Goal: Task Accomplishment & Management: Manage account settings

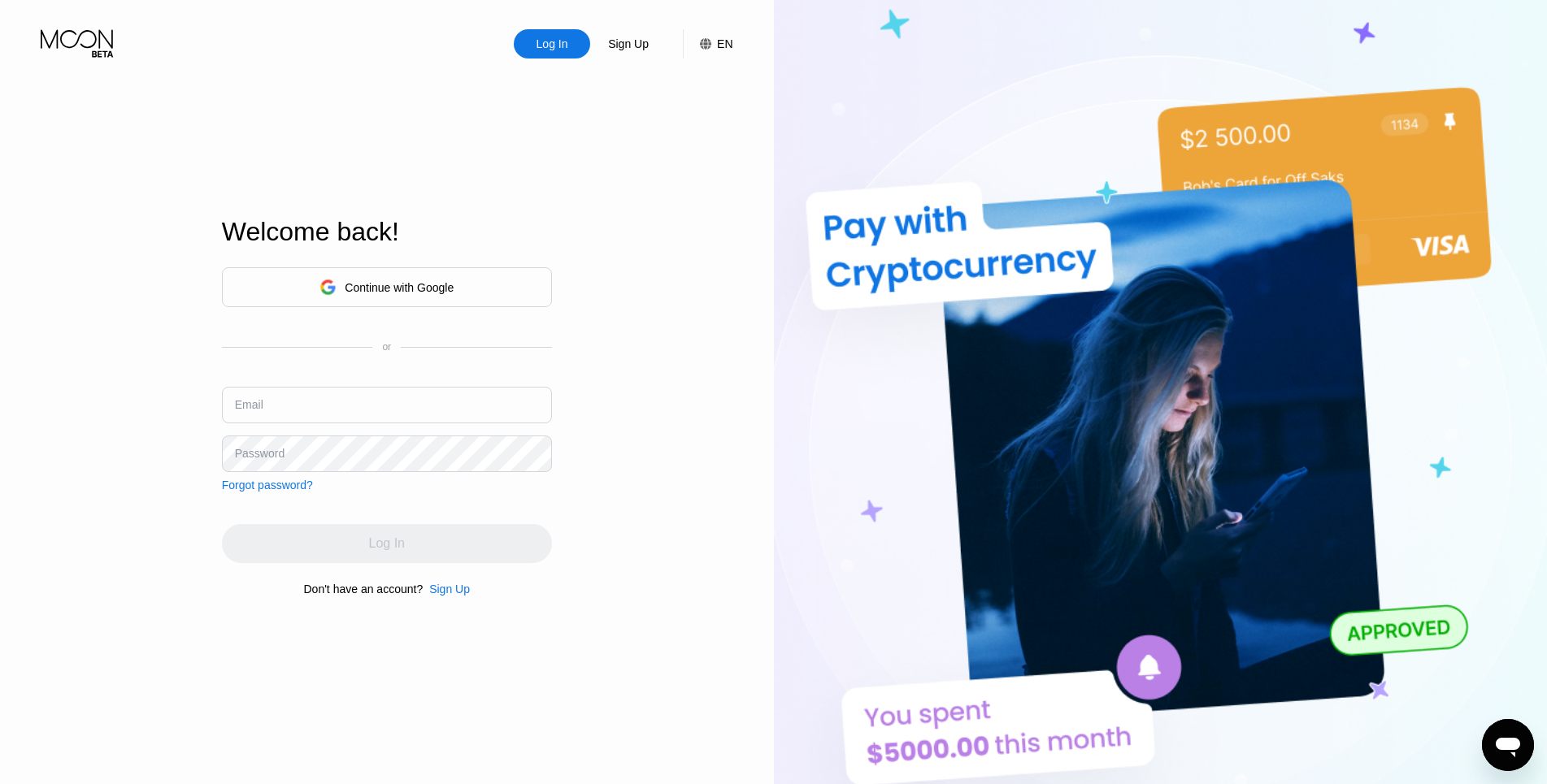
click at [641, 189] on div "Log In Sign Up EN Language Select an item Save Welcome back! Continue with Goog…" at bounding box center [387, 431] width 774 height 863
click at [422, 404] on input "text" at bounding box center [387, 405] width 330 height 36
click at [365, 407] on input "text" at bounding box center [387, 405] width 330 height 36
click at [362, 414] on input "text" at bounding box center [387, 405] width 330 height 36
click at [365, 406] on input "text" at bounding box center [387, 405] width 330 height 36
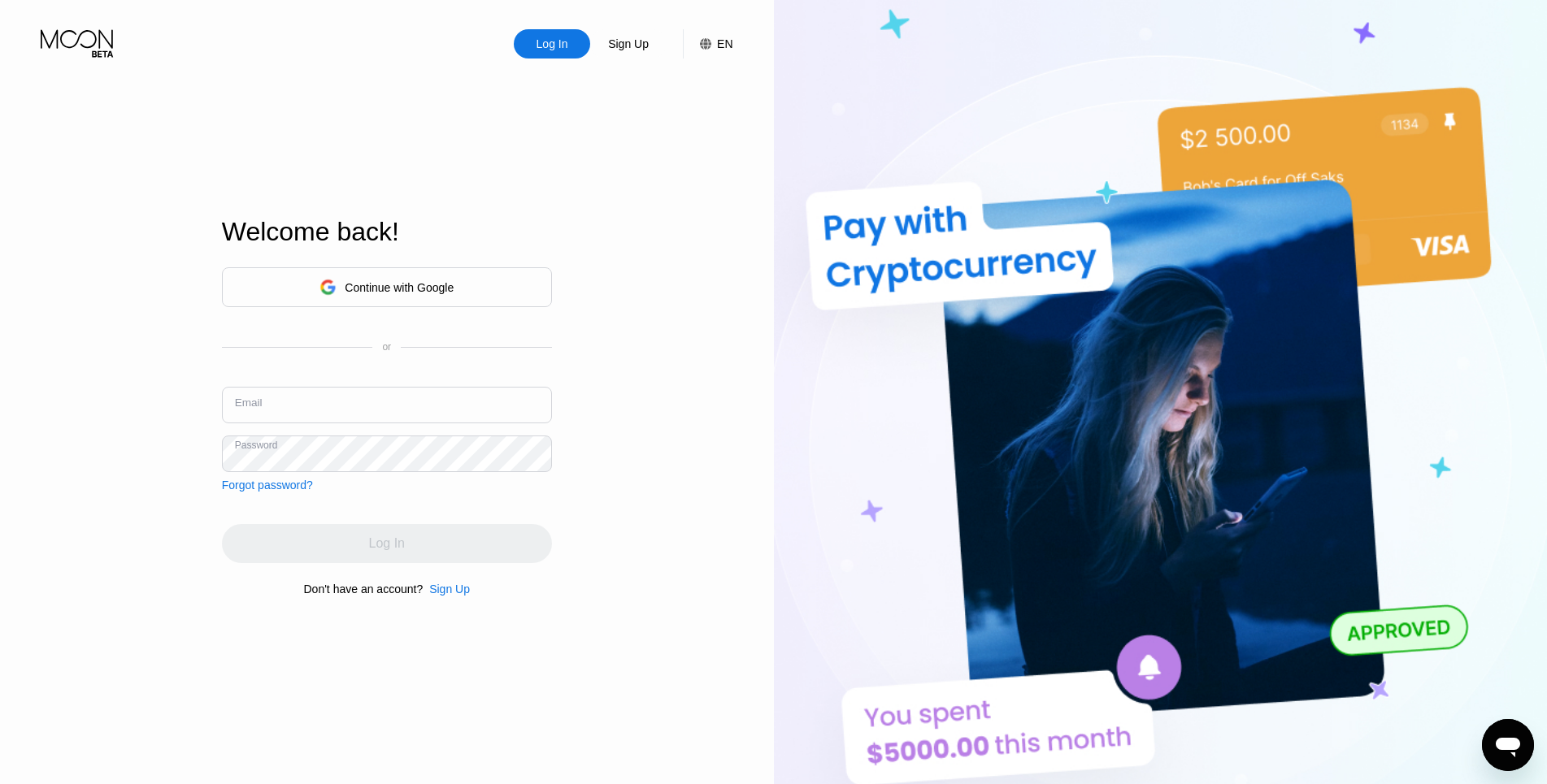
paste input "[EMAIL_ADDRESS][DOMAIN_NAME]"
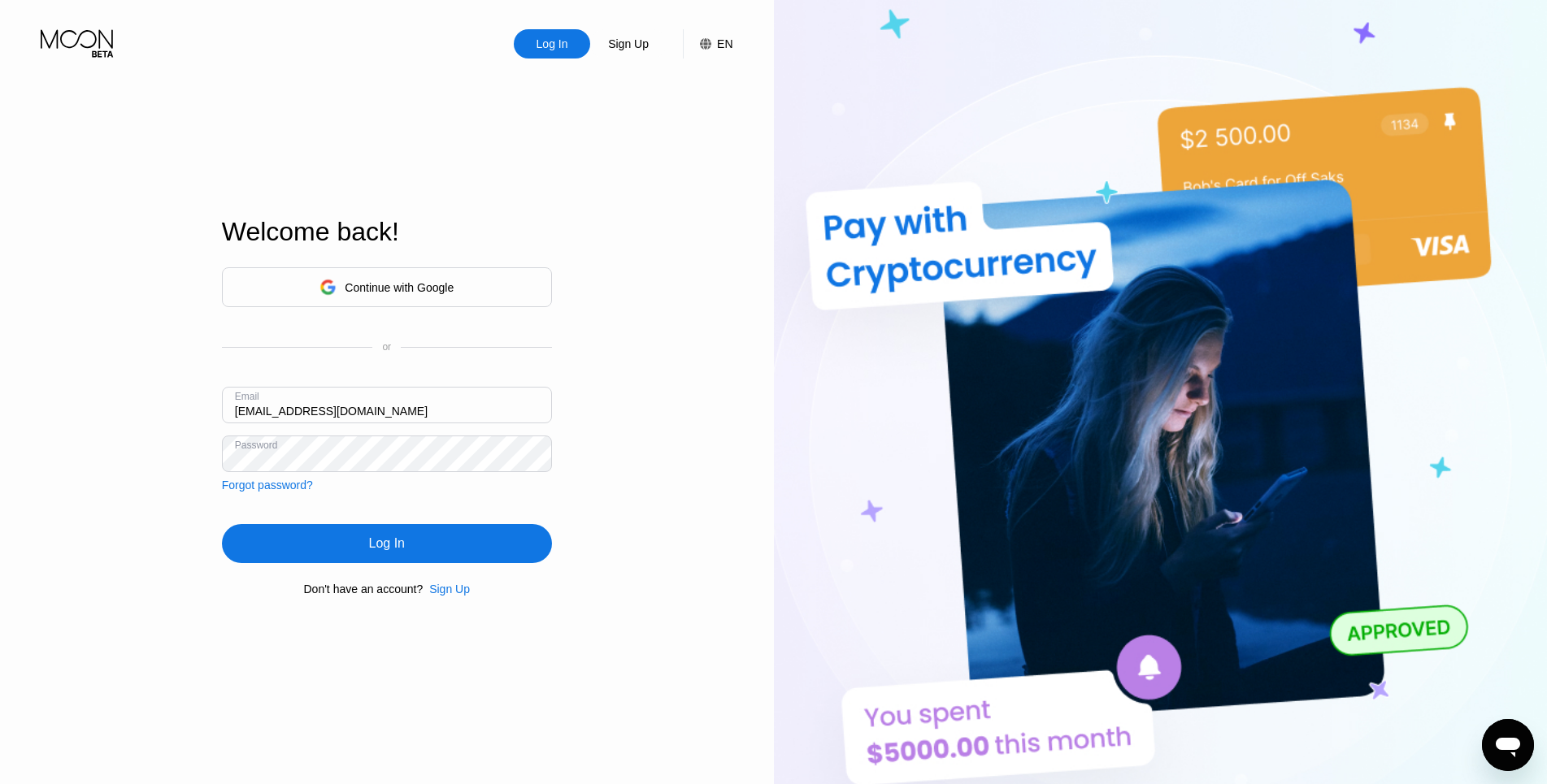
type input "[EMAIL_ADDRESS][DOMAIN_NAME]"
click at [366, 576] on div "Continue with Google or Email [EMAIL_ADDRESS][DOMAIN_NAME] Password Forgot pass…" at bounding box center [387, 432] width 330 height 330
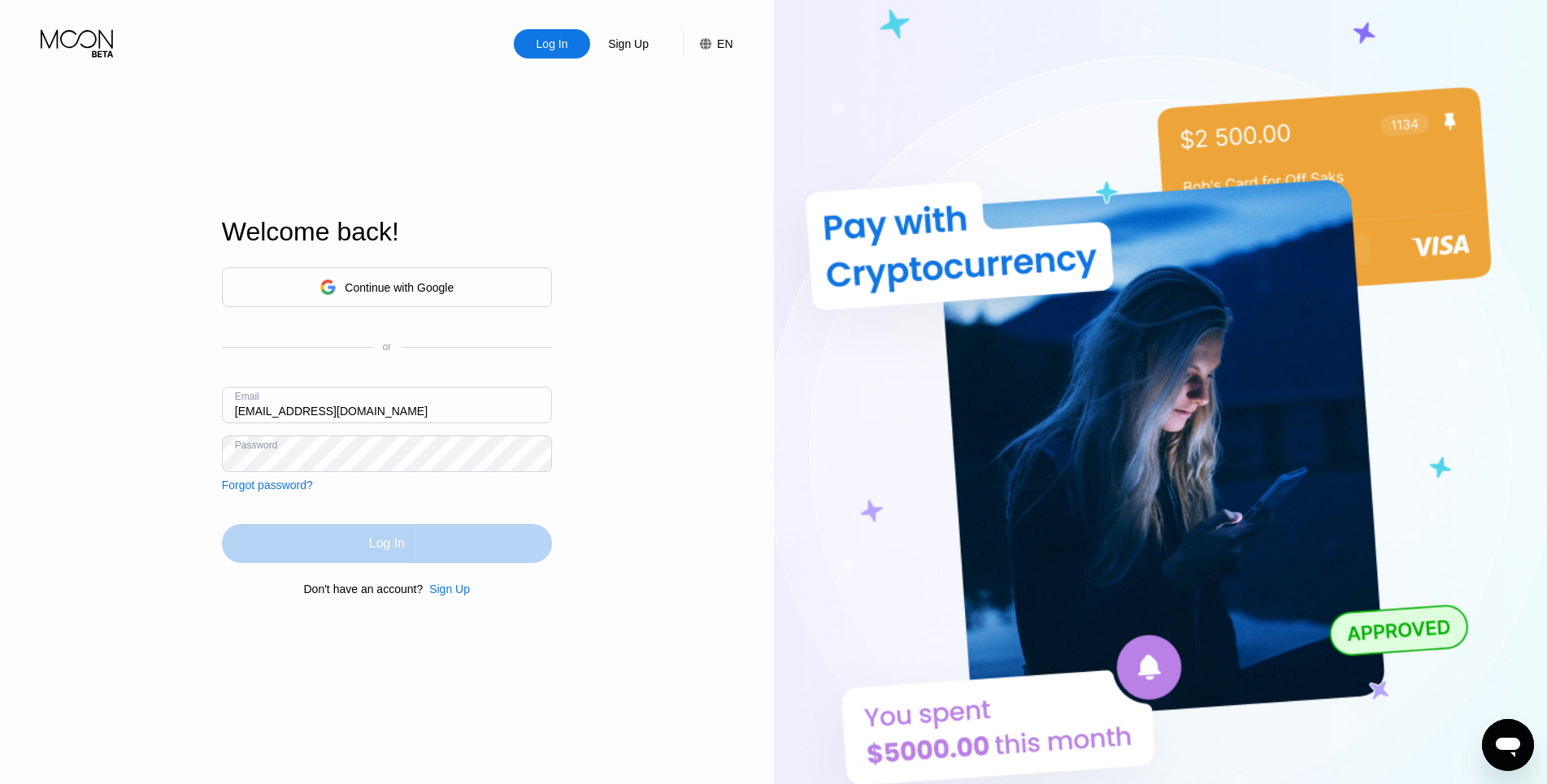
click at [365, 563] on div "Log In" at bounding box center [387, 543] width 330 height 39
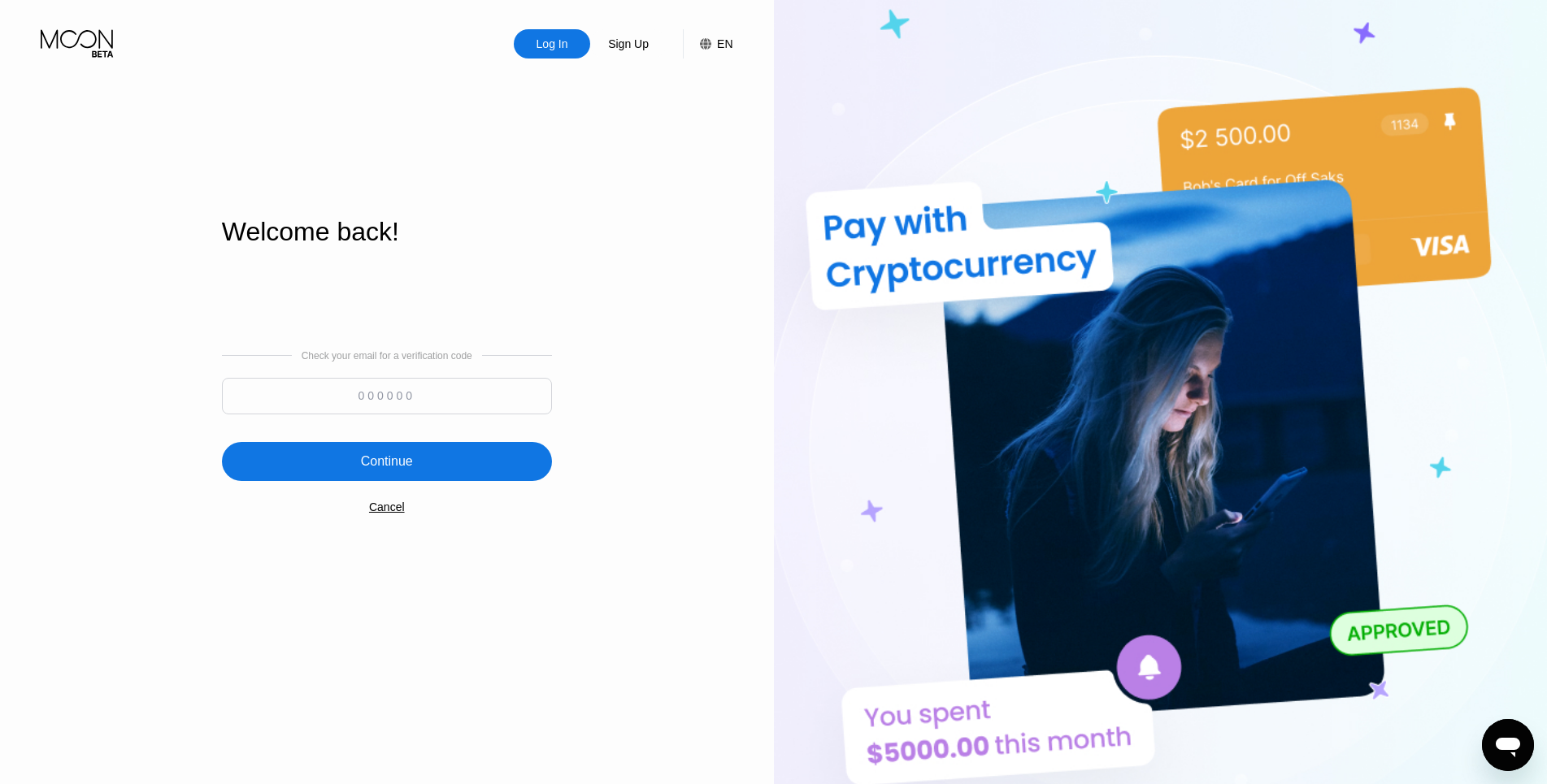
click at [392, 395] on input at bounding box center [387, 396] width 330 height 36
paste input "794261"
type input "794261"
click at [428, 472] on div "Continue" at bounding box center [387, 461] width 330 height 39
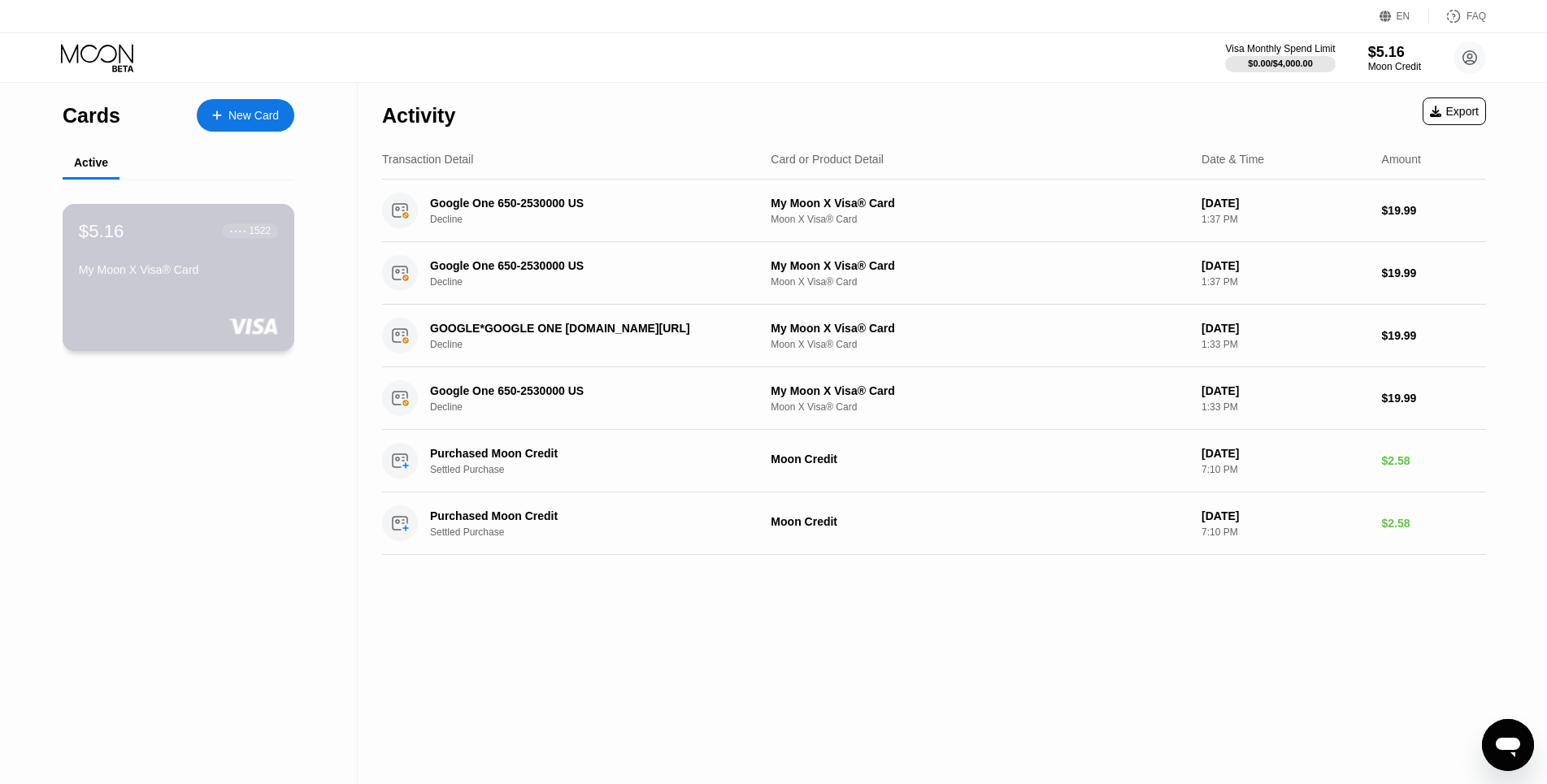
click at [263, 237] on div "1522" at bounding box center [259, 231] width 22 height 11
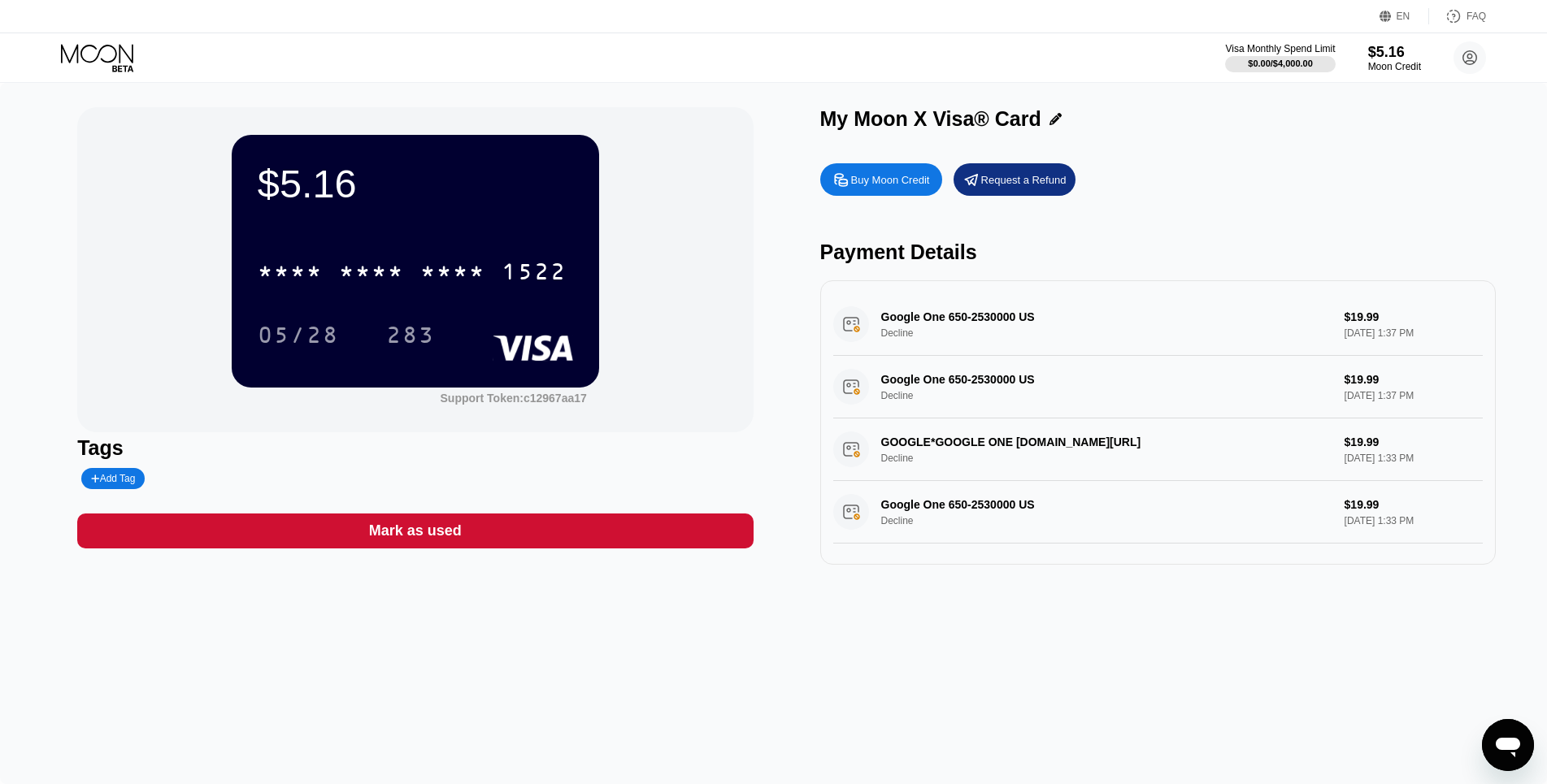
click at [1351, 124] on div "My Moon X Visa® Card" at bounding box center [1157, 118] width 675 height 23
click at [1275, 68] on div "$0.00 / $4,000.00" at bounding box center [1279, 63] width 65 height 9
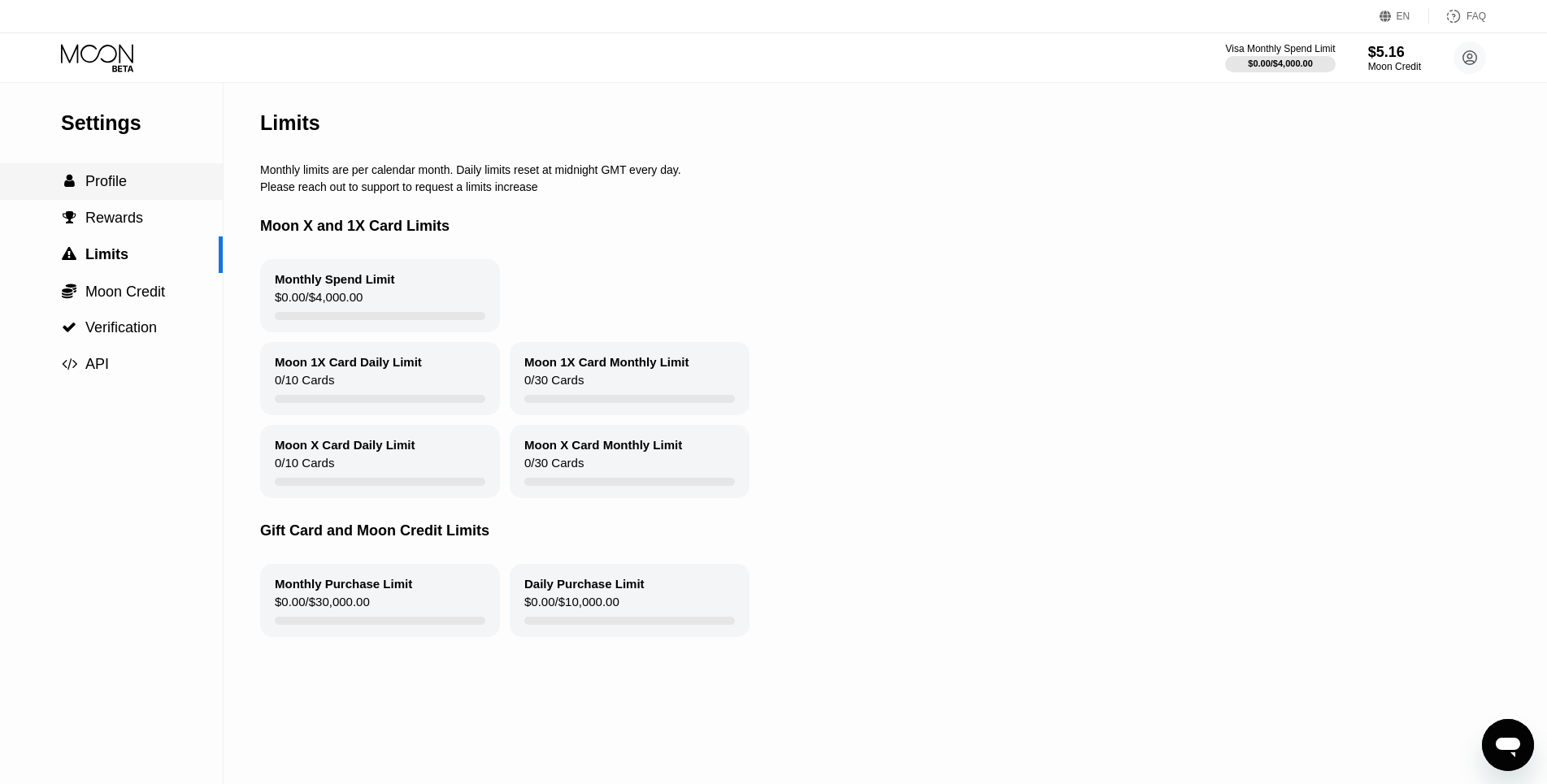
click at [117, 174] on div " Profile" at bounding box center [111, 181] width 223 height 36
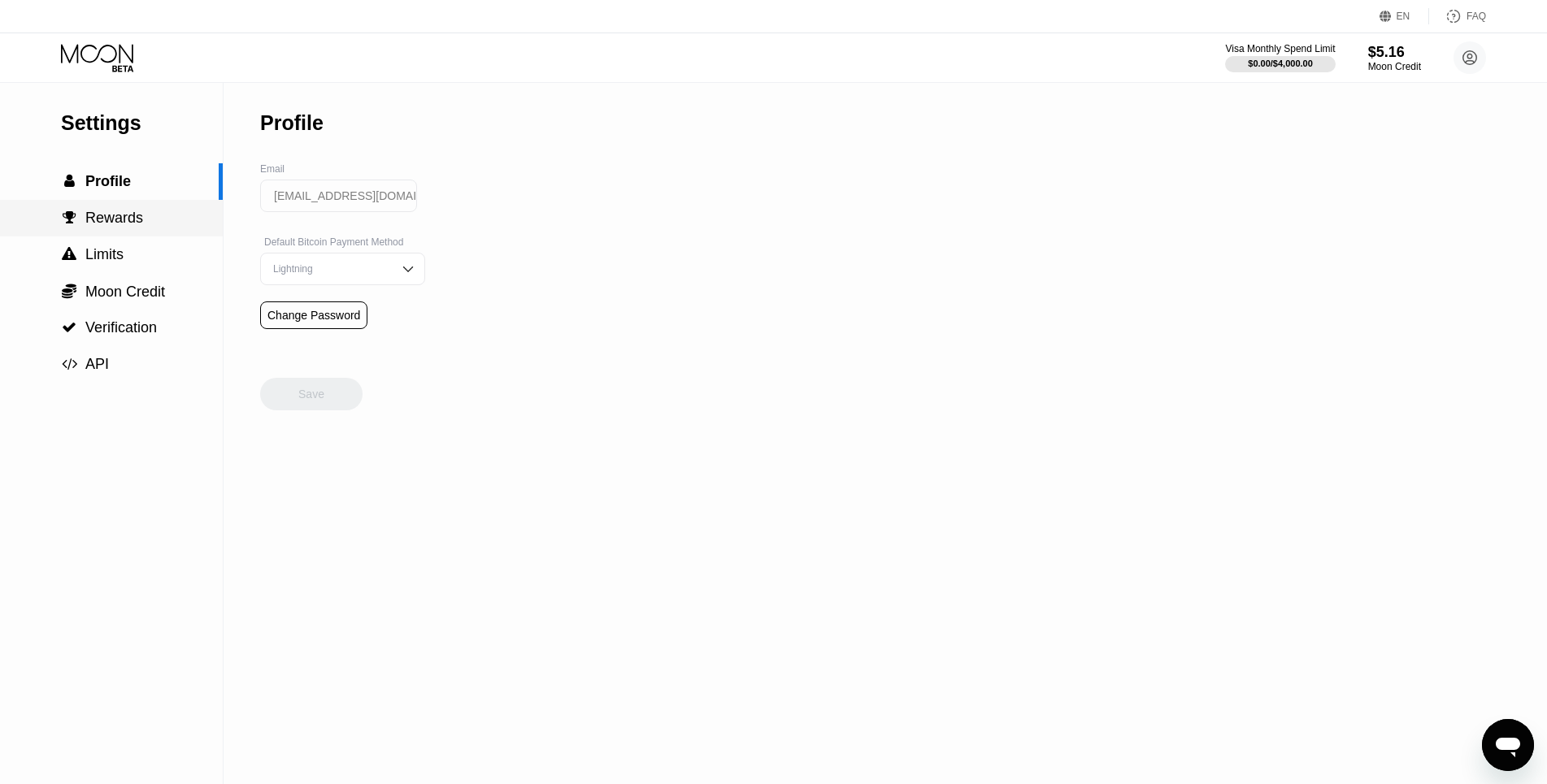
click at [110, 224] on span "Rewards" at bounding box center [114, 218] width 58 height 16
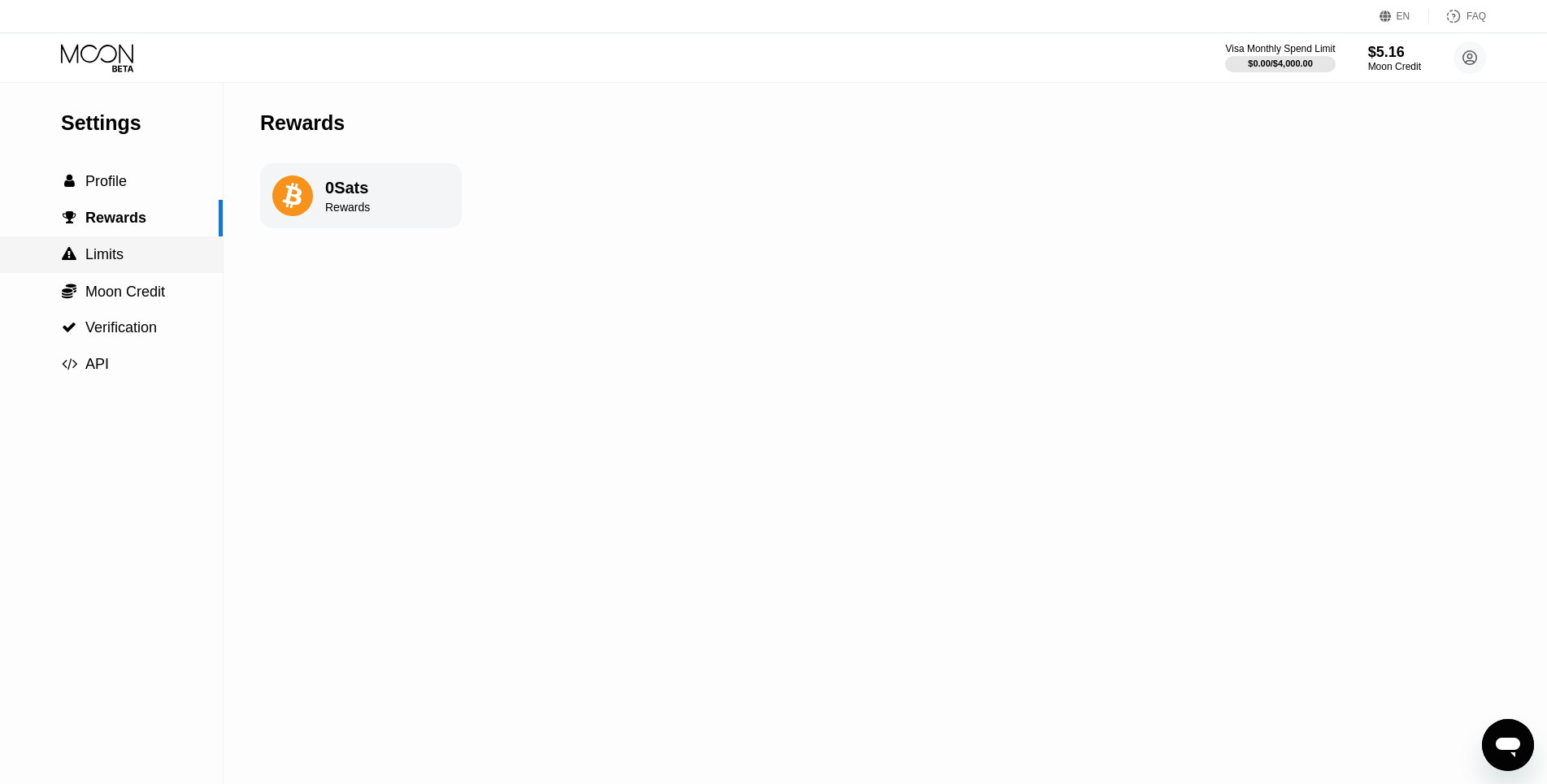
click at [126, 260] on div " Limits" at bounding box center [111, 255] width 223 height 17
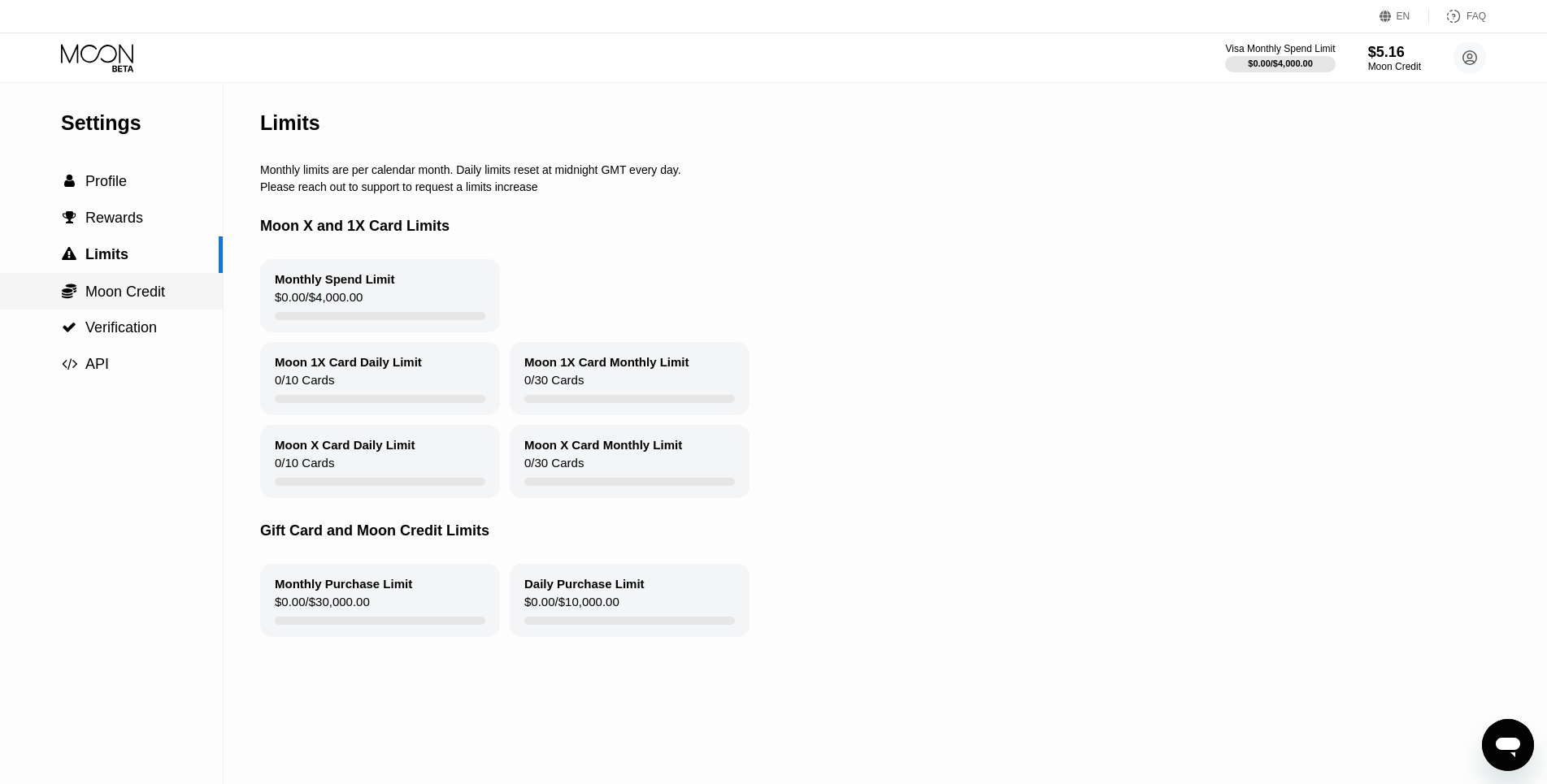
click at [98, 300] on span "Moon Credit" at bounding box center [125, 291] width 79 height 16
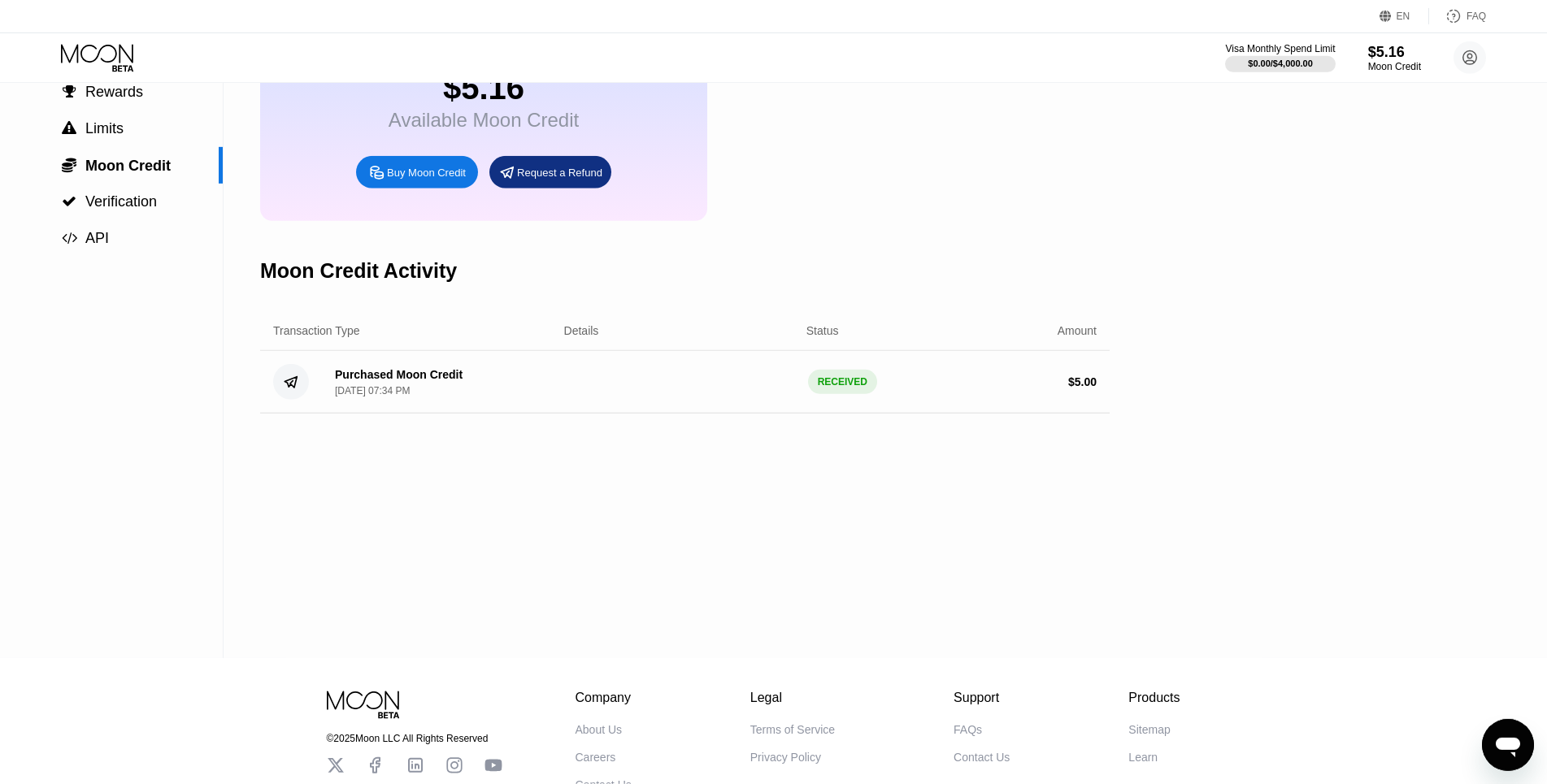
scroll to position [166, 0]
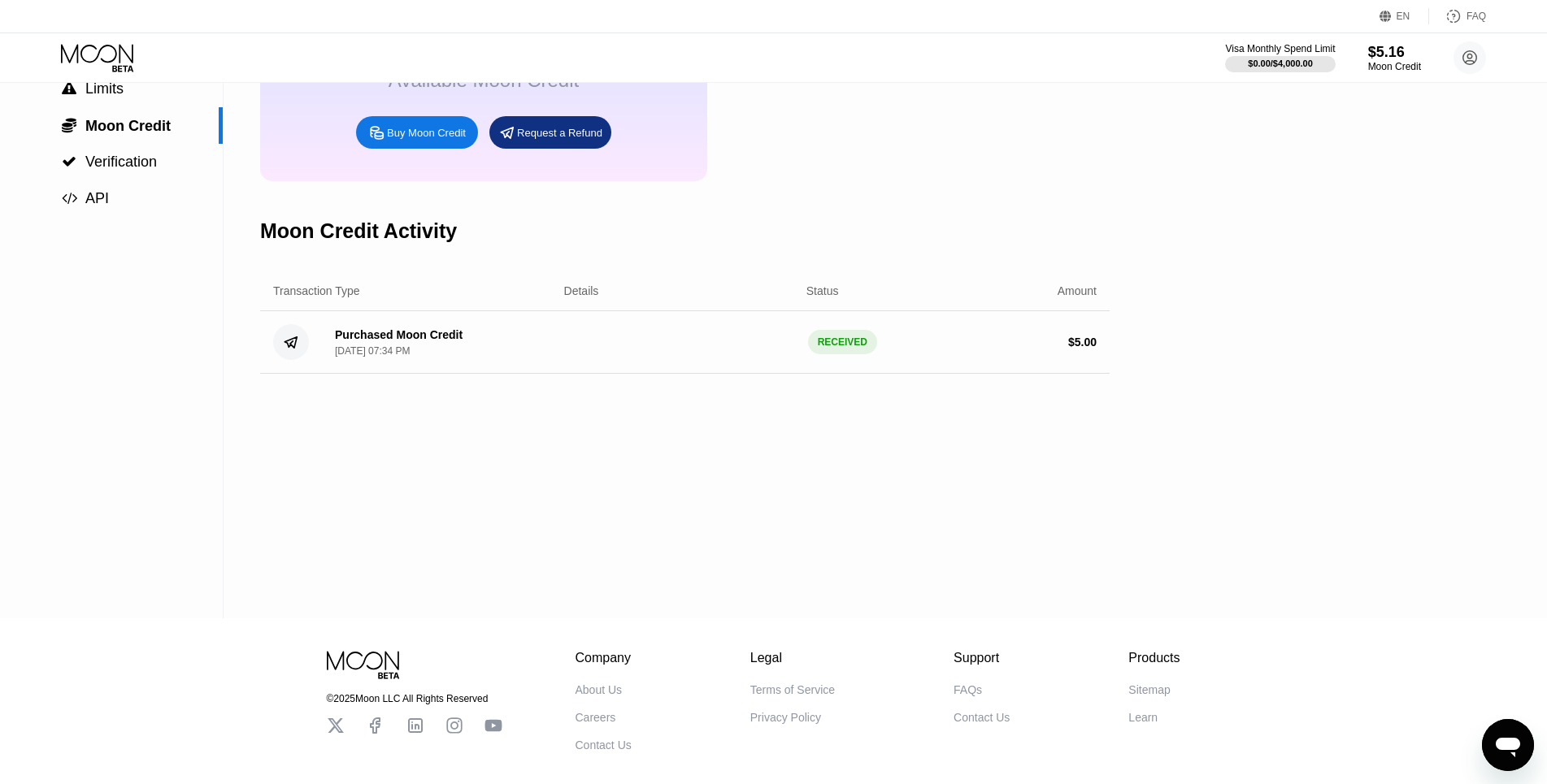
drag, startPoint x: 656, startPoint y: 432, endPoint x: 689, endPoint y: 405, distance: 42.6
click at [667, 420] on div "Moon Credit $5.16 Available Moon Credit Buy Moon Credit Request a Refund Moon C…" at bounding box center [684, 268] width 849 height 701
drag, startPoint x: 849, startPoint y: 363, endPoint x: 815, endPoint y: 364, distance: 34.0
click at [815, 354] on div "RECEIVED" at bounding box center [842, 342] width 69 height 24
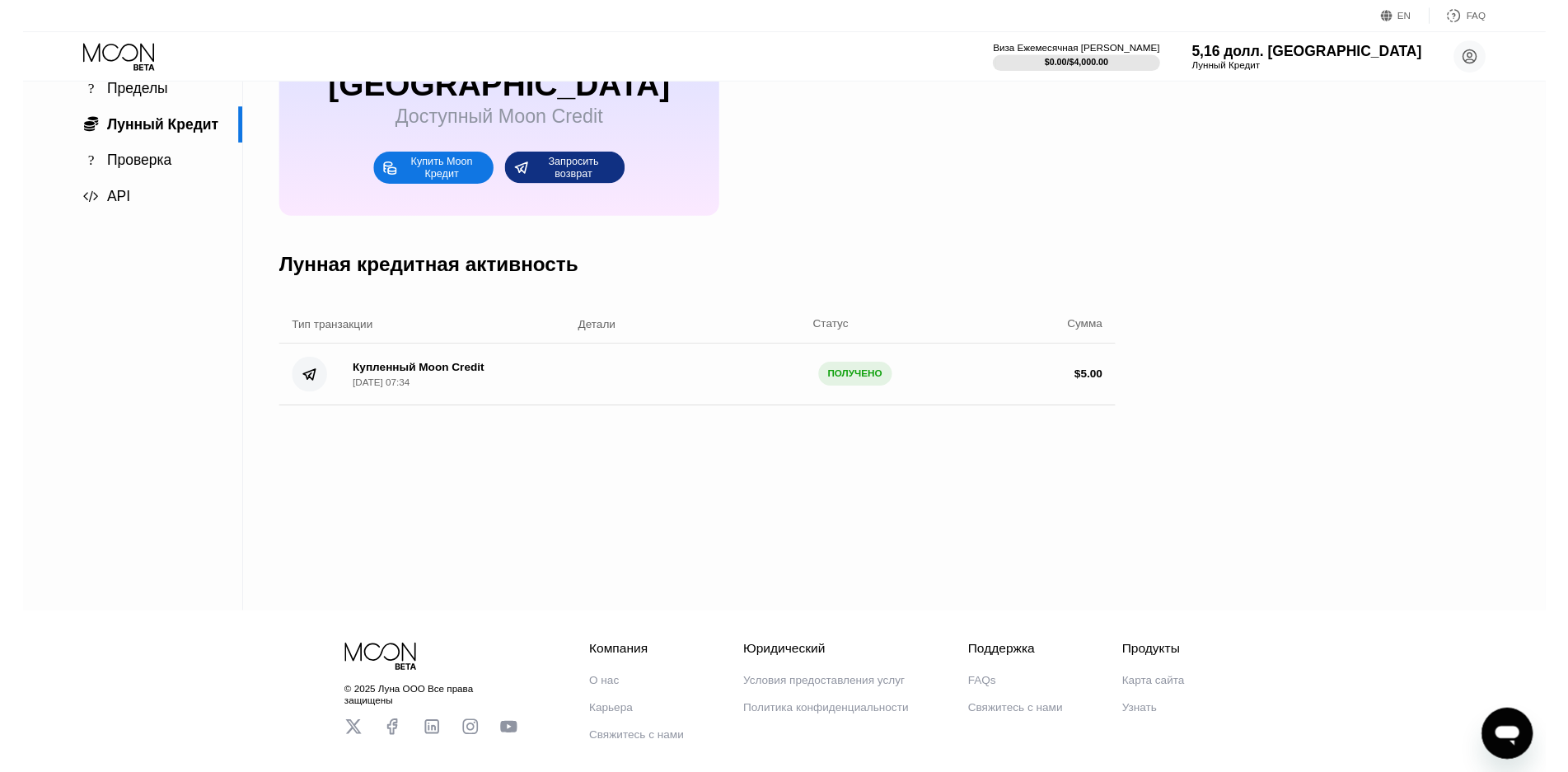
scroll to position [0, 0]
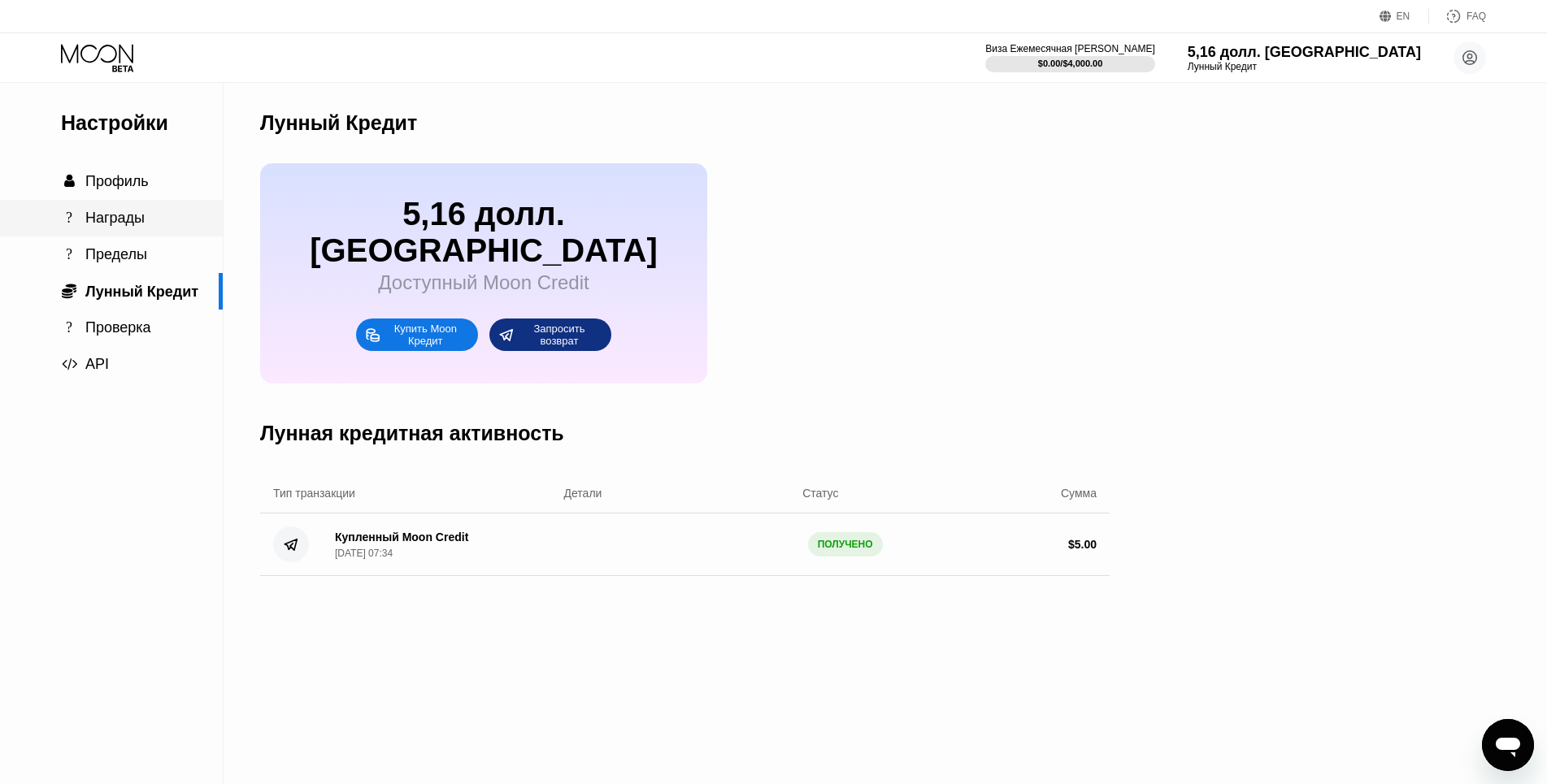
click at [134, 210] on div "? [GEOGRAPHIC_DATA]" at bounding box center [111, 218] width 223 height 36
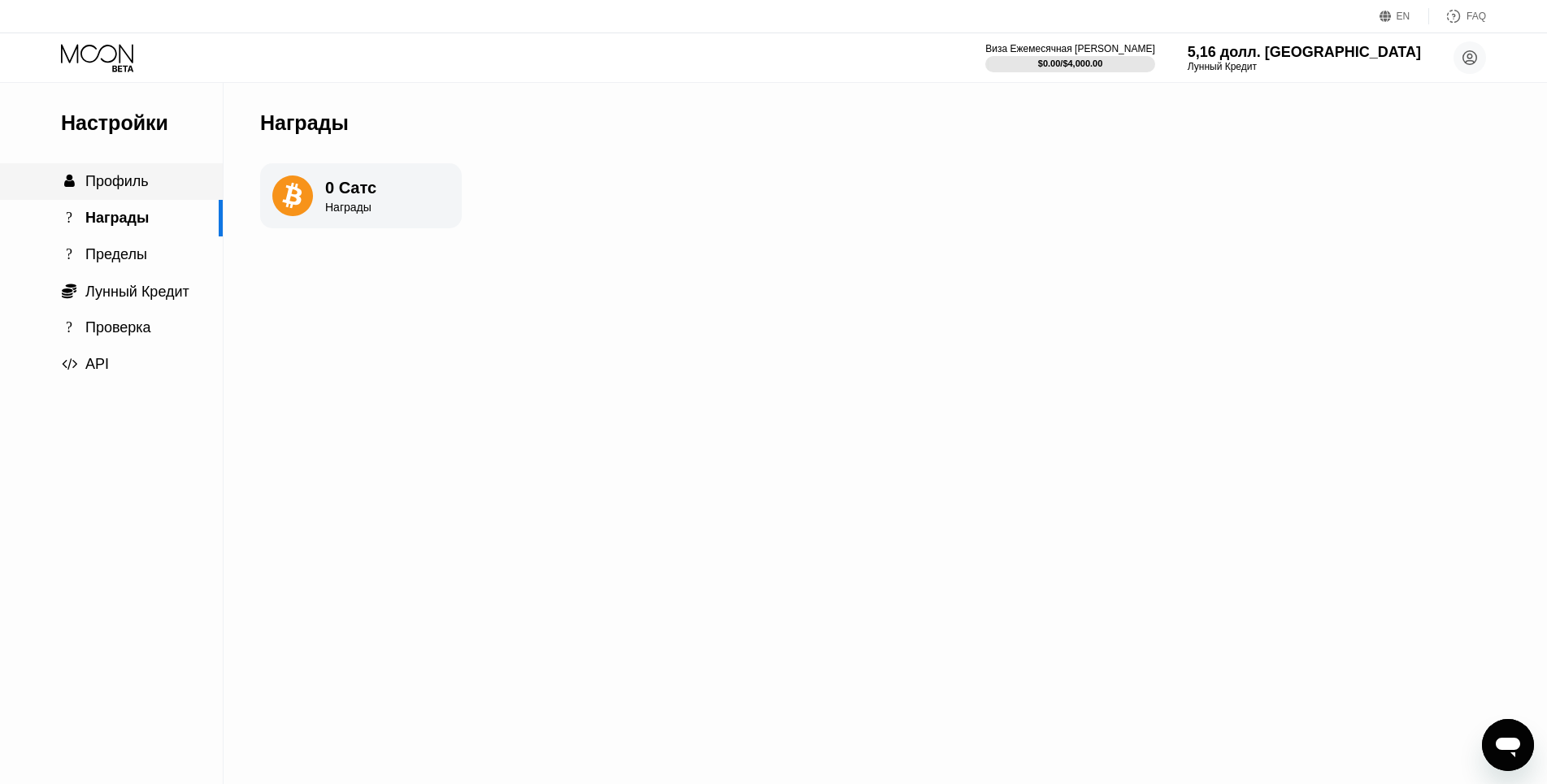
click at [117, 185] on span "Профиль" at bounding box center [117, 180] width 63 height 16
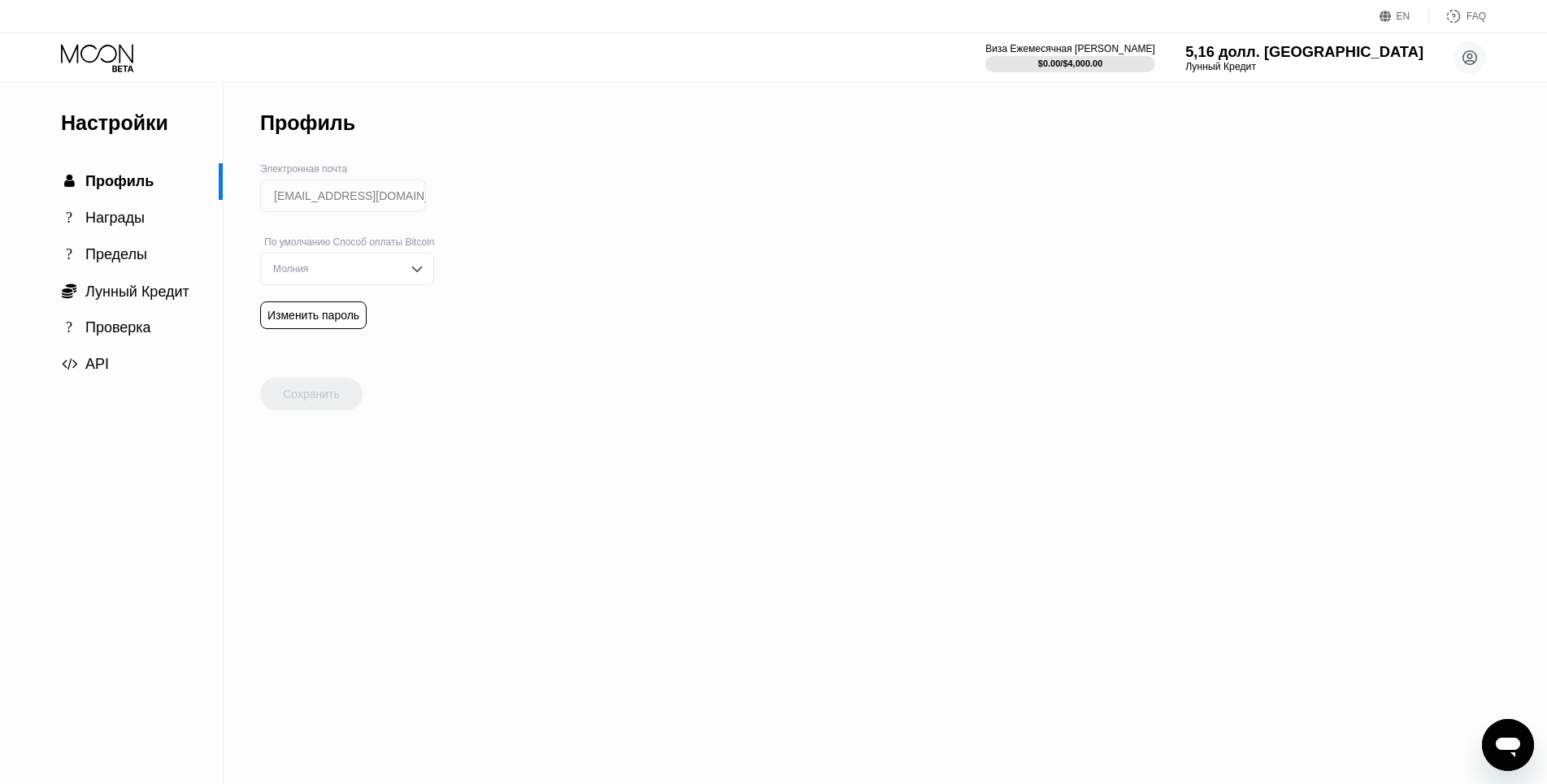
click at [1363, 63] on div "Лунный Кредит" at bounding box center [1304, 66] width 238 height 11
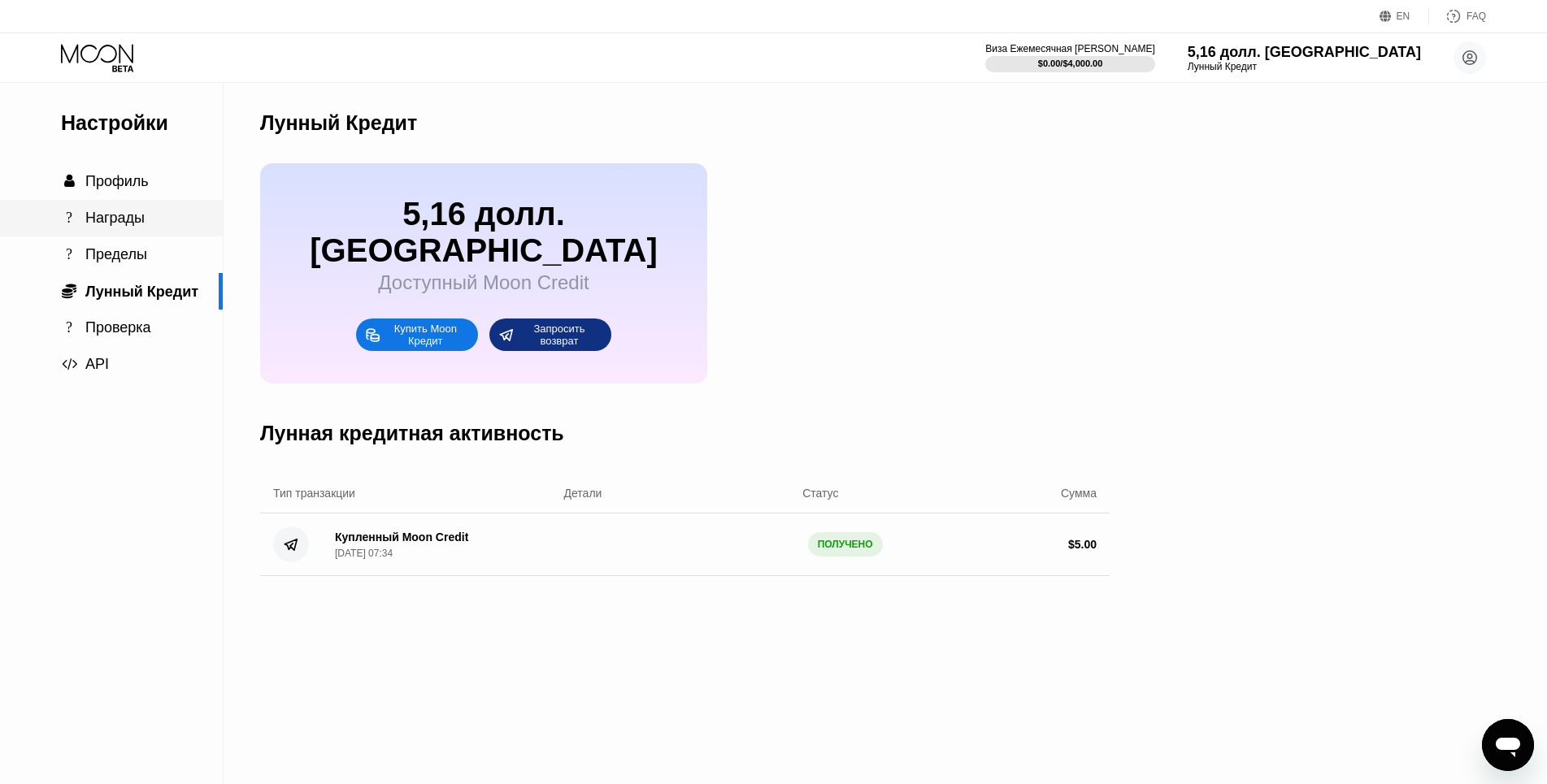
click at [109, 205] on div "? [GEOGRAPHIC_DATA]" at bounding box center [111, 218] width 223 height 36
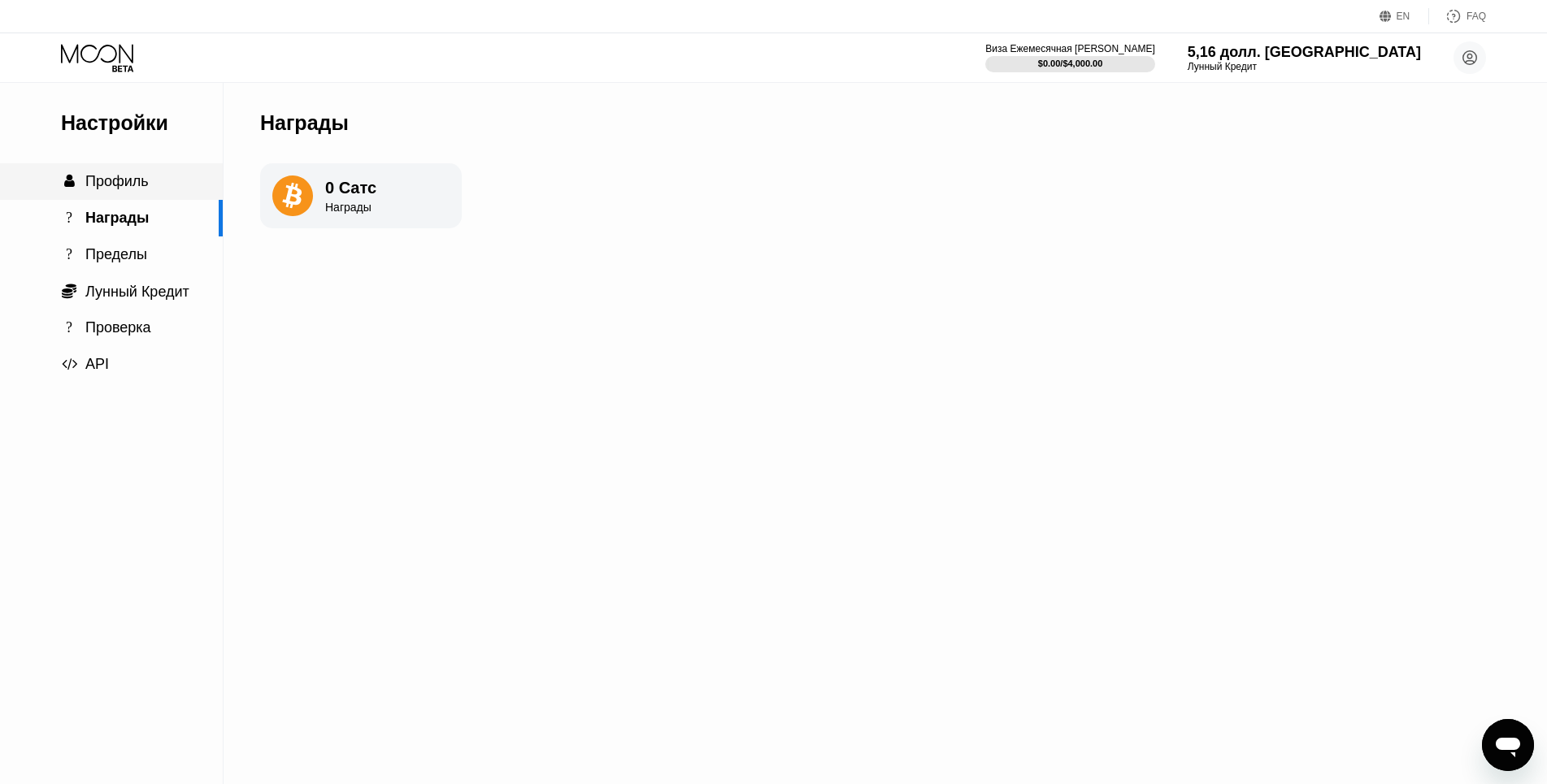
click at [119, 177] on span "Профиль" at bounding box center [117, 180] width 63 height 16
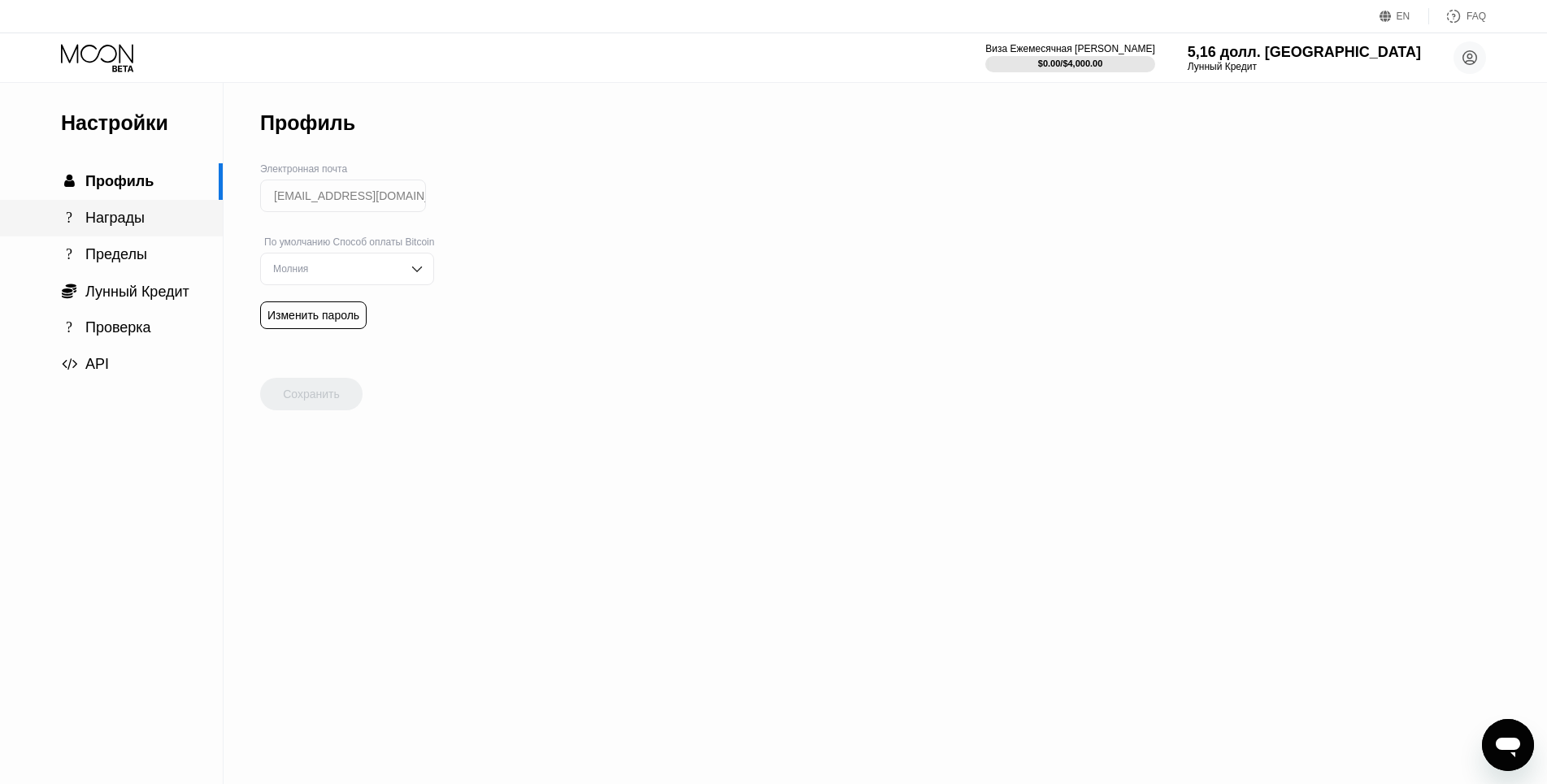
click at [126, 226] on span "Награды" at bounding box center [115, 218] width 60 height 16
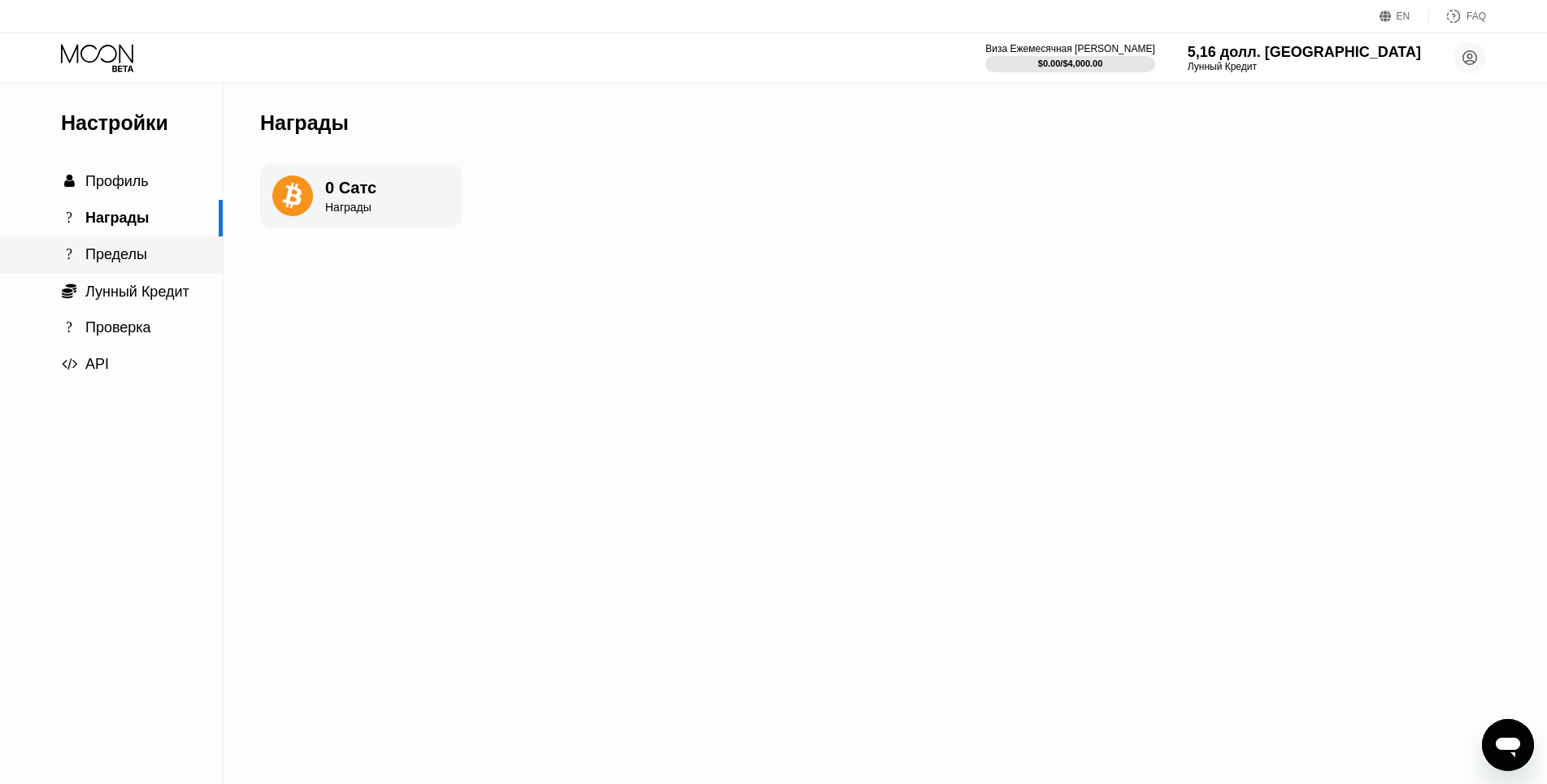
click at [149, 256] on div "? Пределы" at bounding box center [111, 255] width 223 height 17
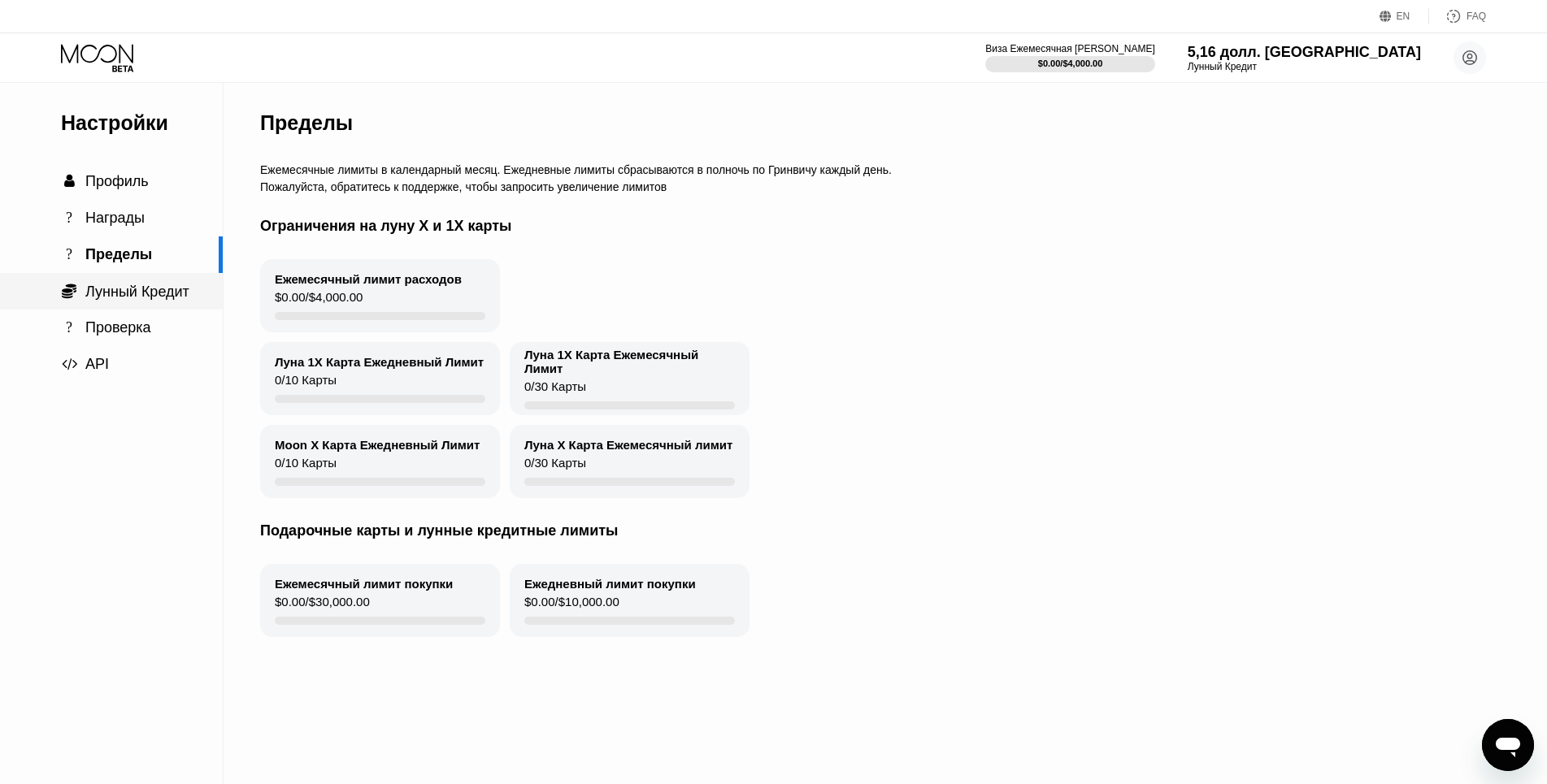
click at [161, 299] on span "Лунный Кредит" at bounding box center [137, 291] width 104 height 16
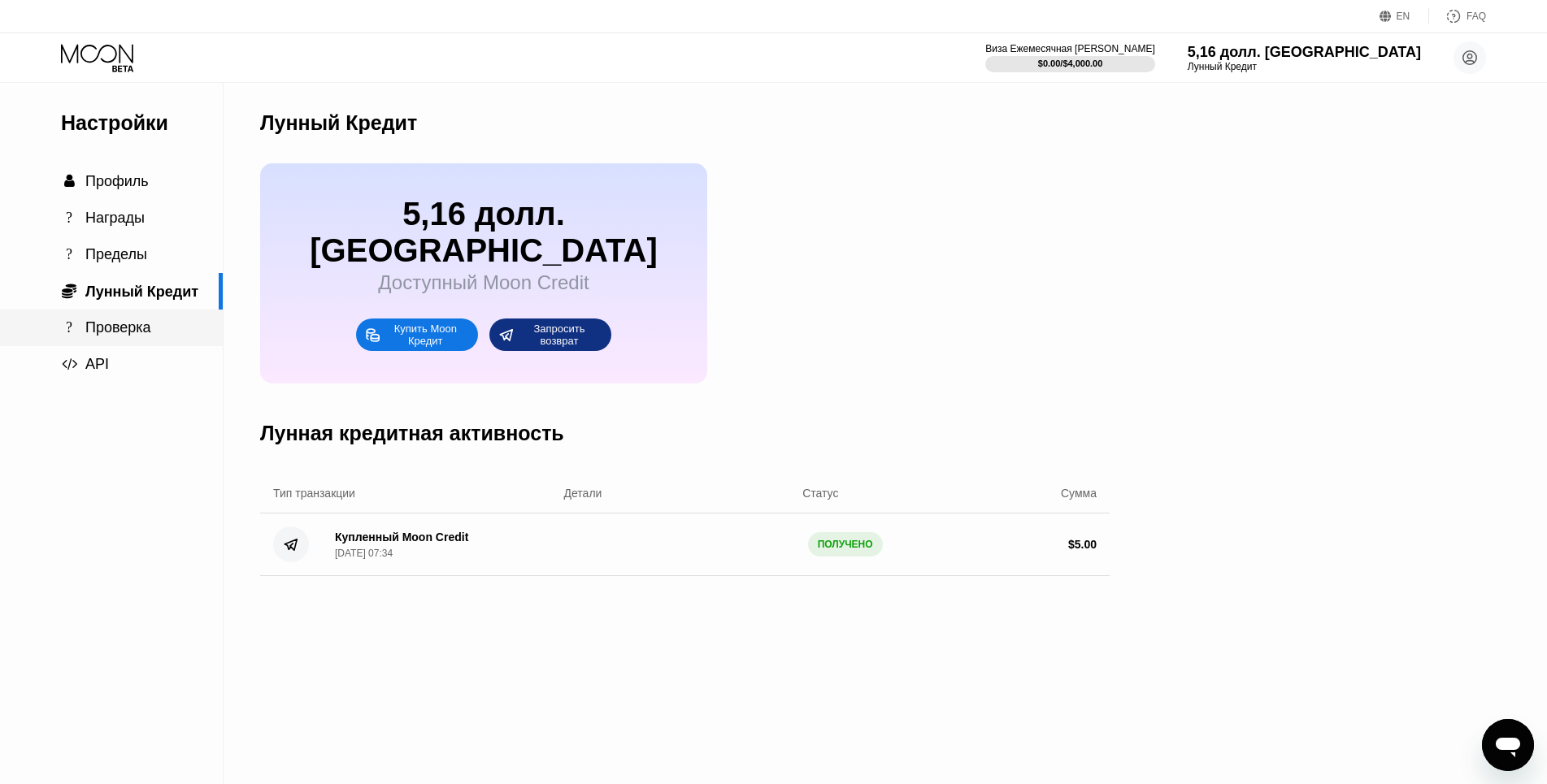
click at [158, 342] on div "? Проверка" at bounding box center [111, 327] width 223 height 36
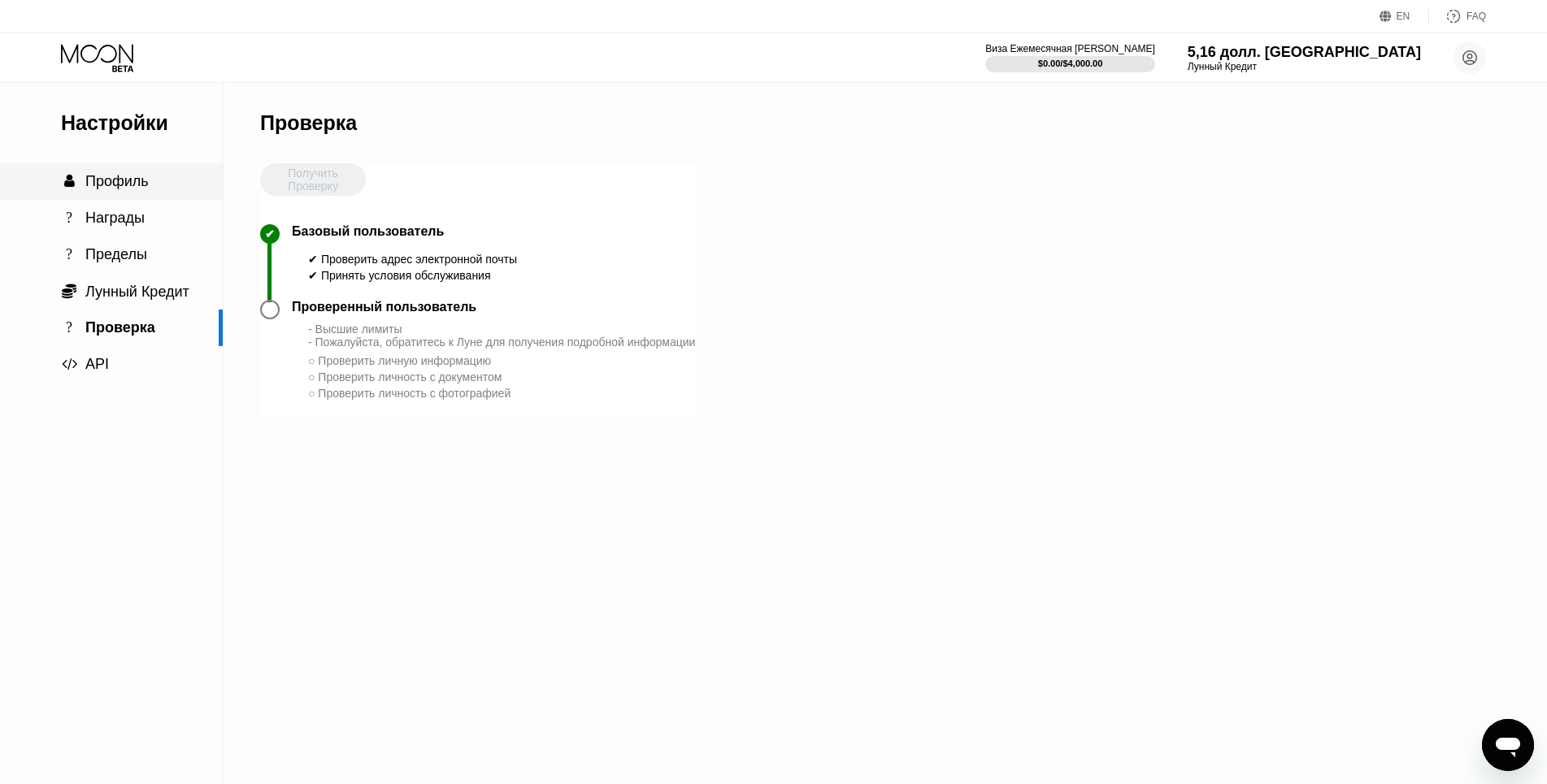
click at [123, 189] on span "Профиль" at bounding box center [117, 180] width 63 height 16
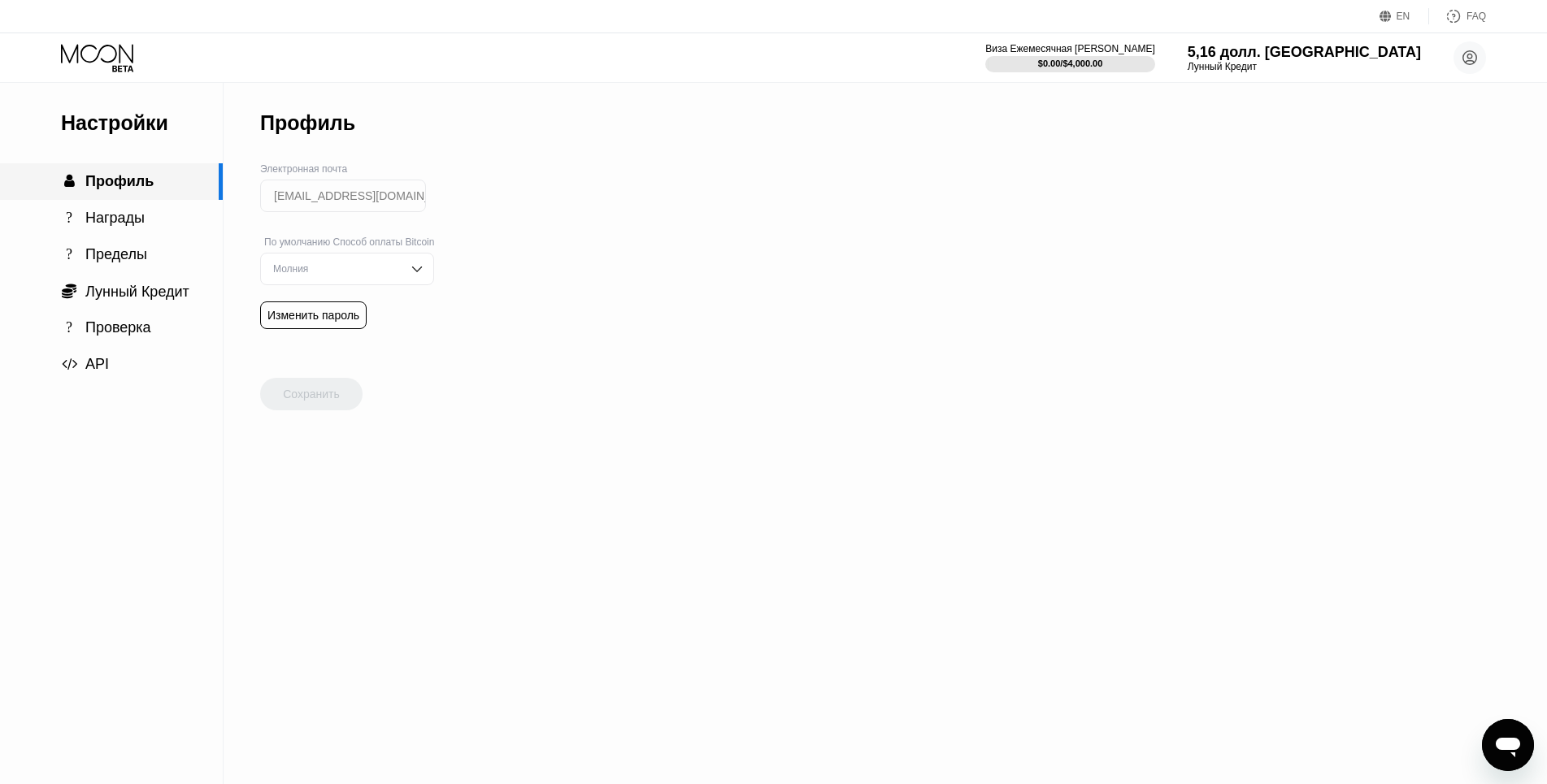
click at [123, 189] on span "Профиль" at bounding box center [119, 180] width 68 height 16
click at [136, 225] on span "Награды" at bounding box center [115, 218] width 60 height 16
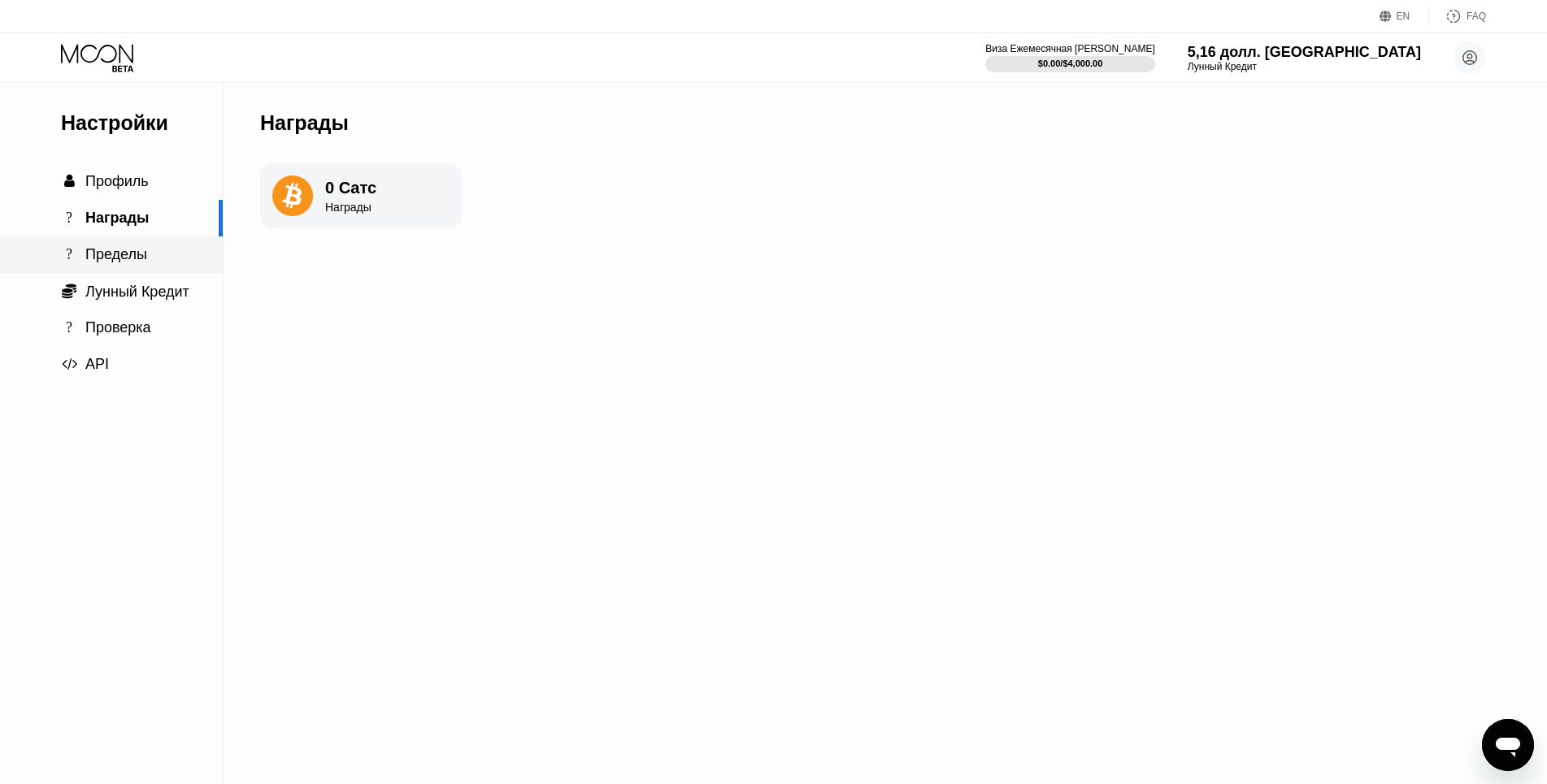
click at [146, 259] on div "? Пределы" at bounding box center [111, 255] width 223 height 17
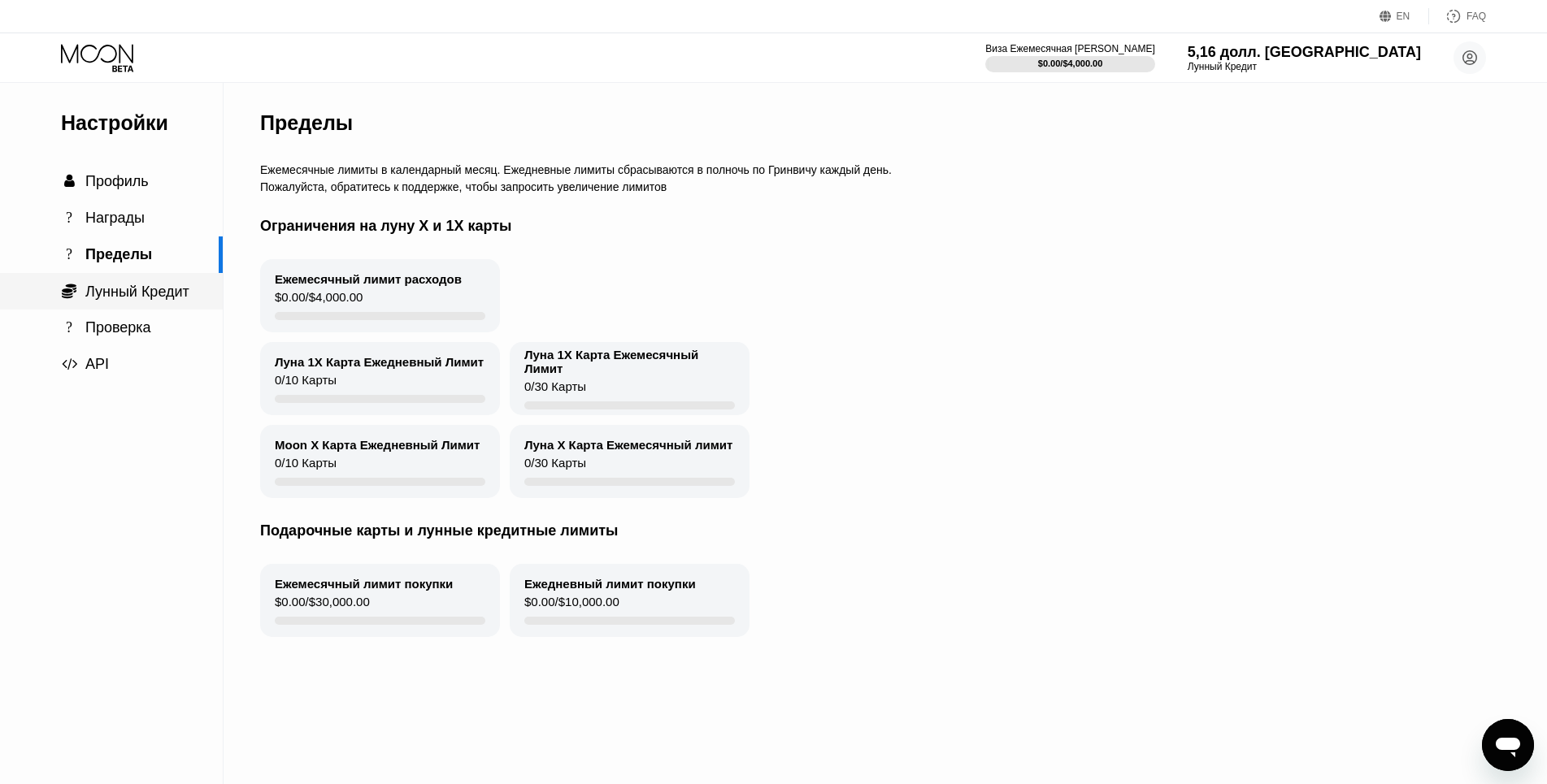
click at [155, 293] on span "Лунный Кредит" at bounding box center [137, 291] width 104 height 16
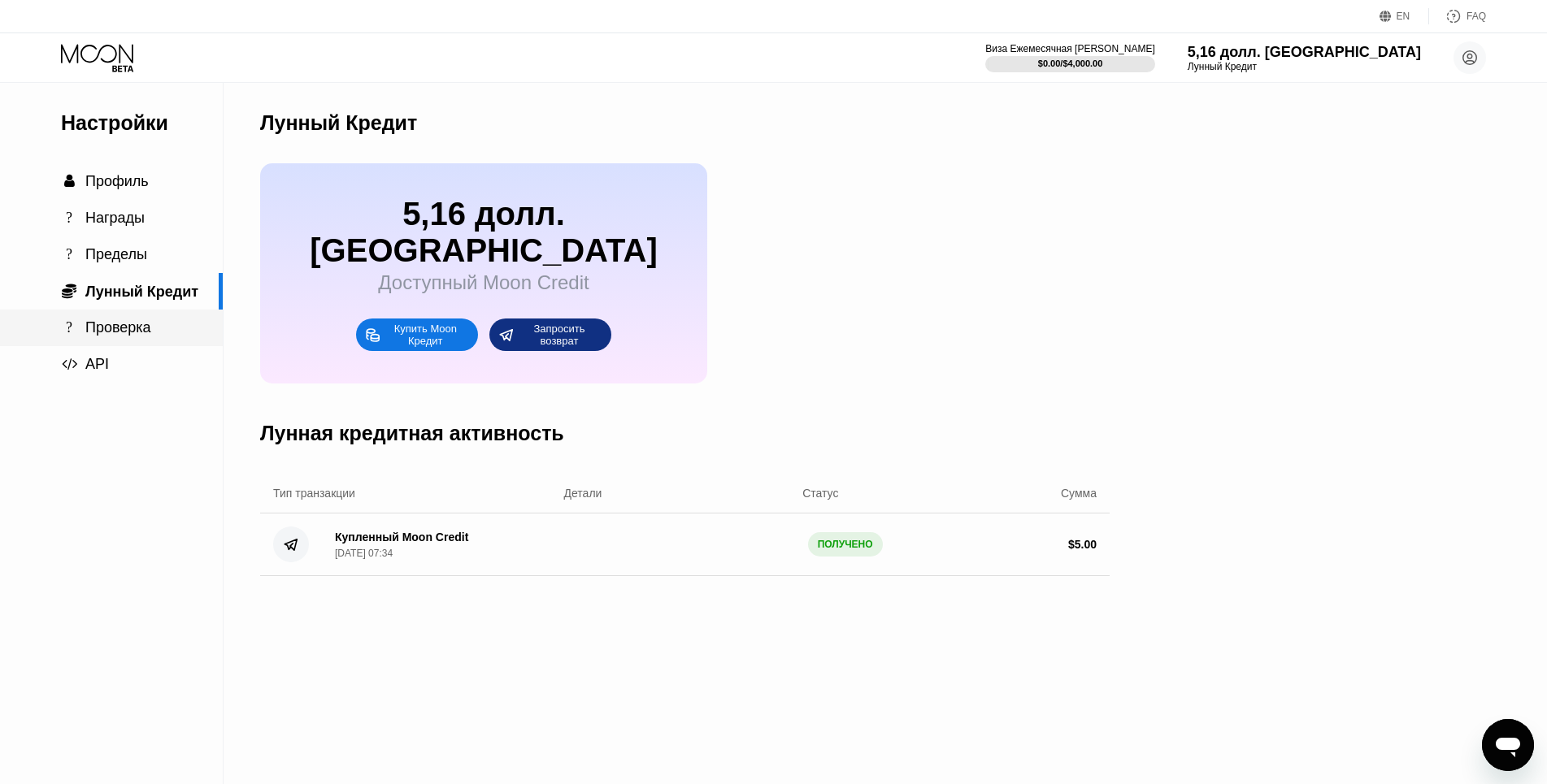
click at [153, 332] on div "? Проверка" at bounding box center [111, 328] width 223 height 17
